Goal: Check status

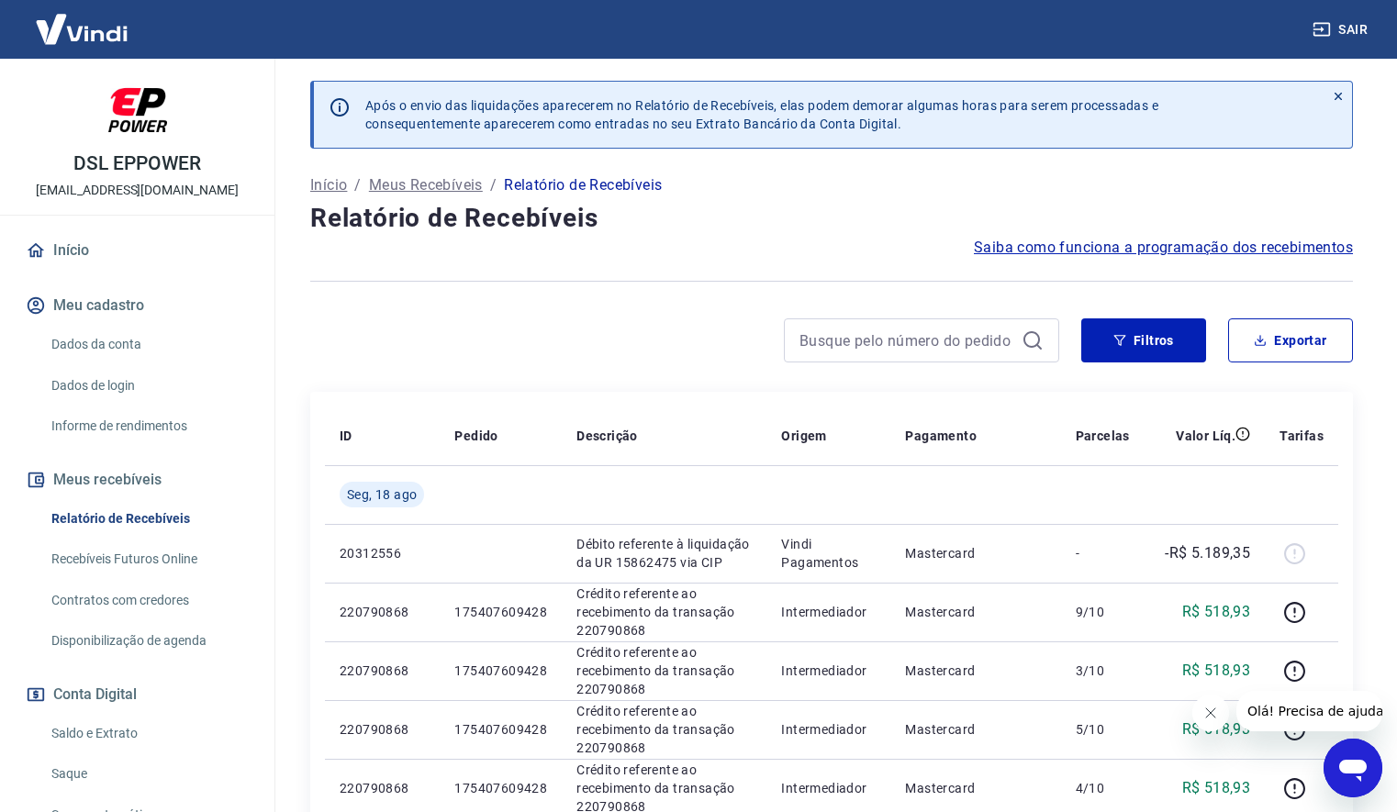
scroll to position [186, 0]
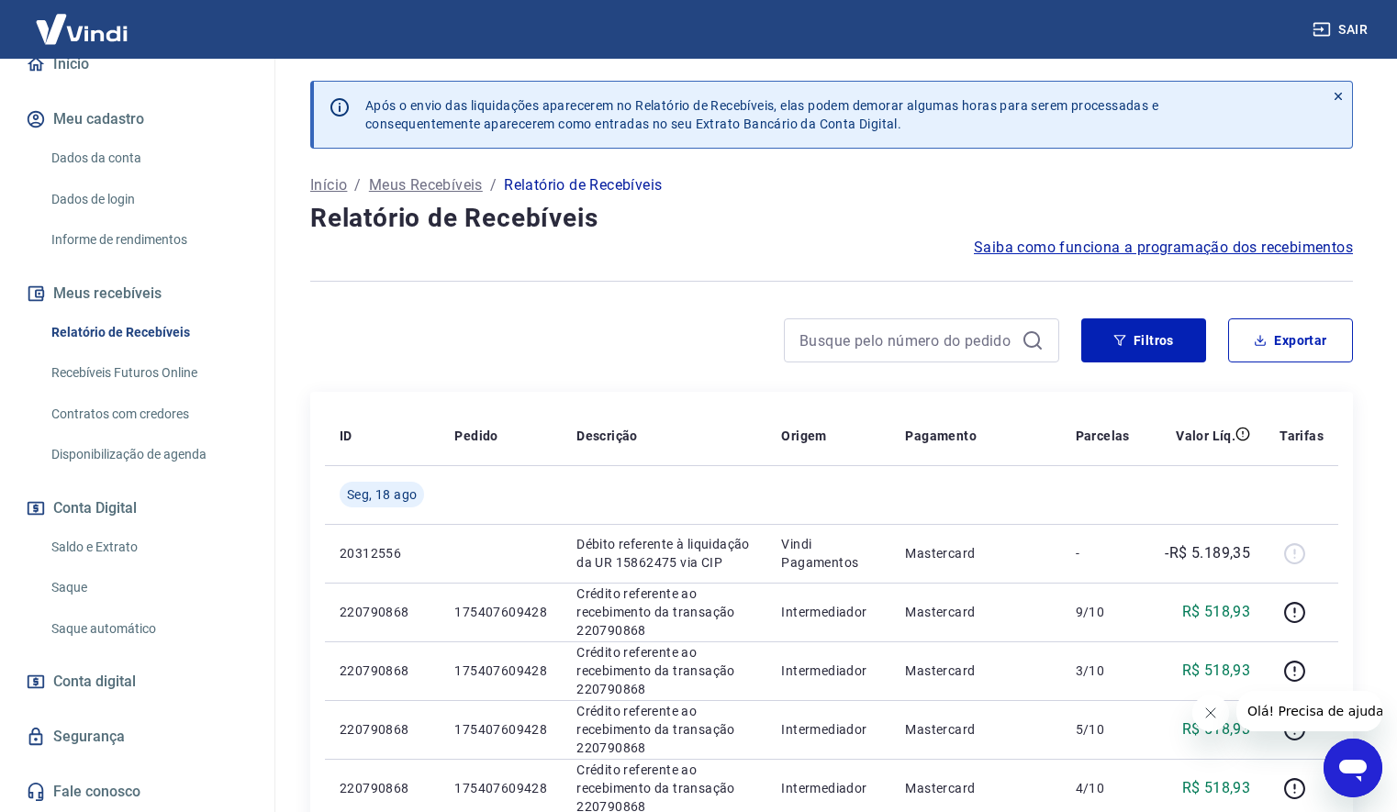
click at [179, 551] on link "Saldo e Extrato" at bounding box center [148, 548] width 208 height 38
